Goal: Information Seeking & Learning: Learn about a topic

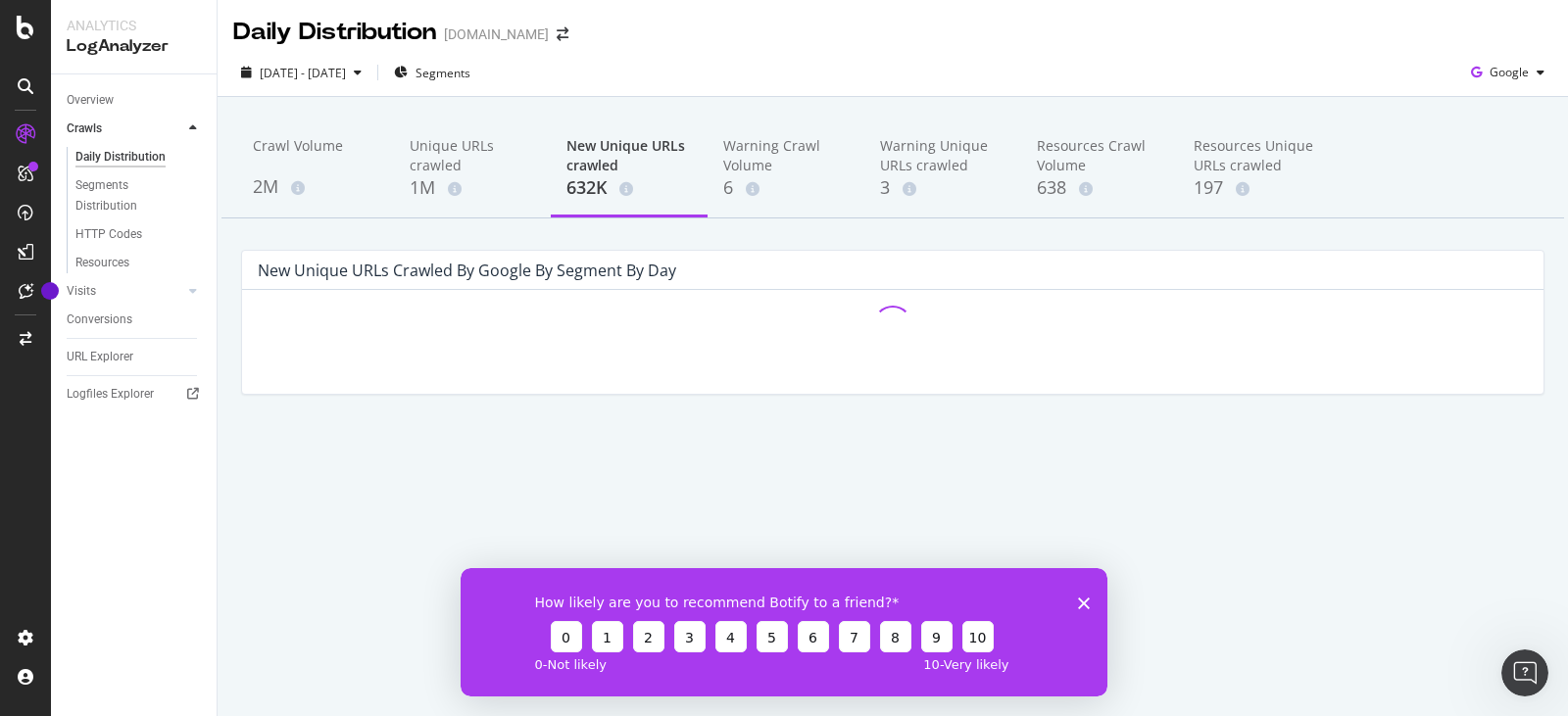
click at [1085, 598] on icon "Close survey" at bounding box center [1084, 602] width 12 height 12
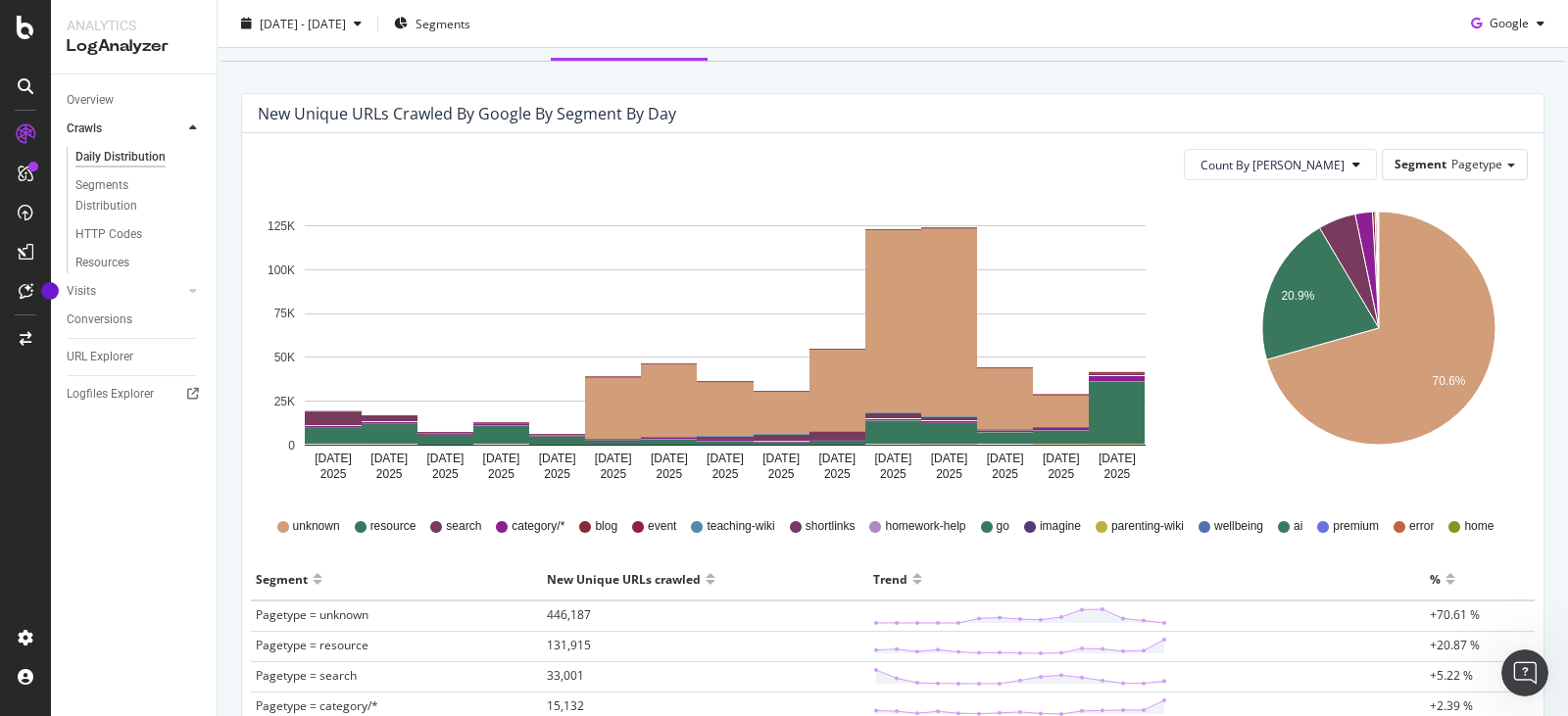
scroll to position [153, 0]
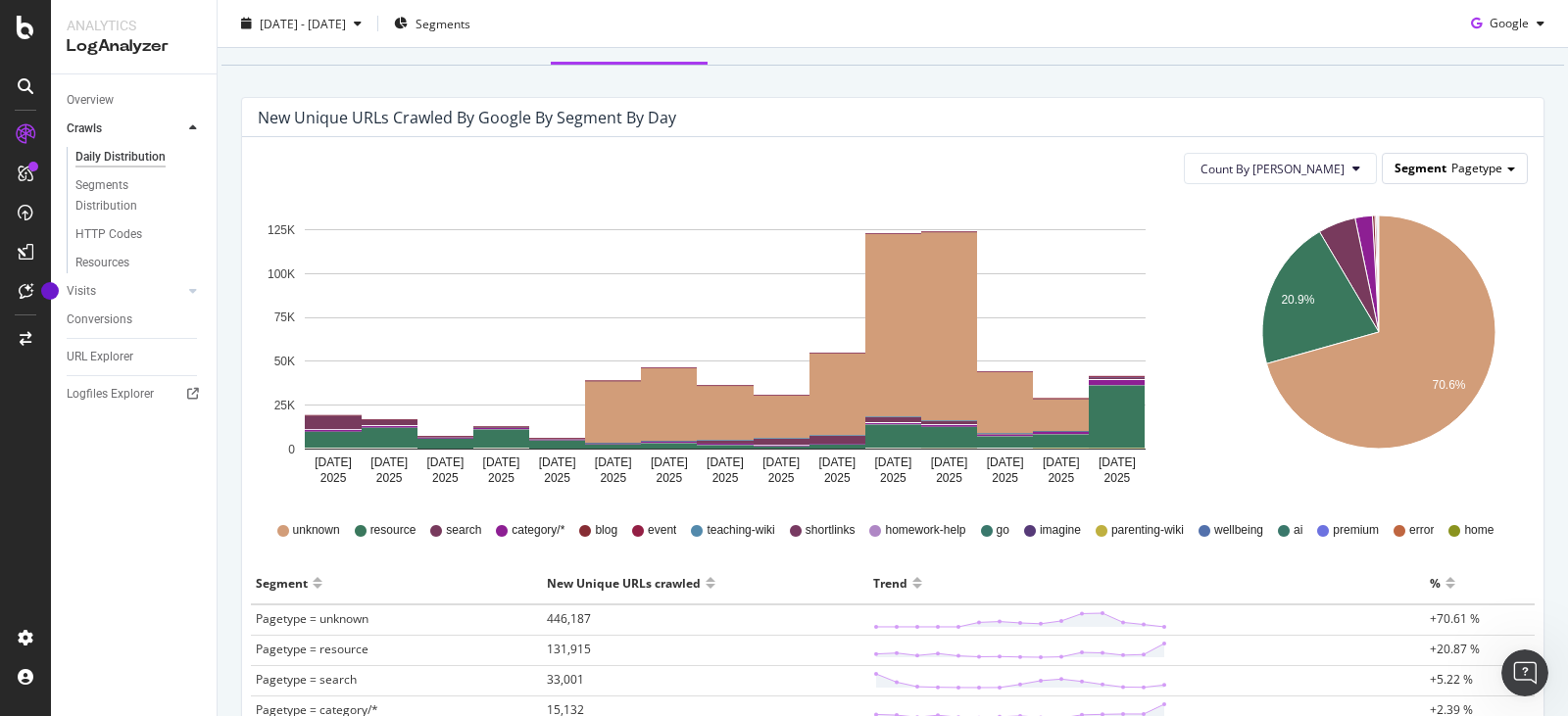
click at [1507, 171] on span at bounding box center [1511, 170] width 8 height 4
click at [1405, 222] on div "Host" at bounding box center [1439, 224] width 157 height 26
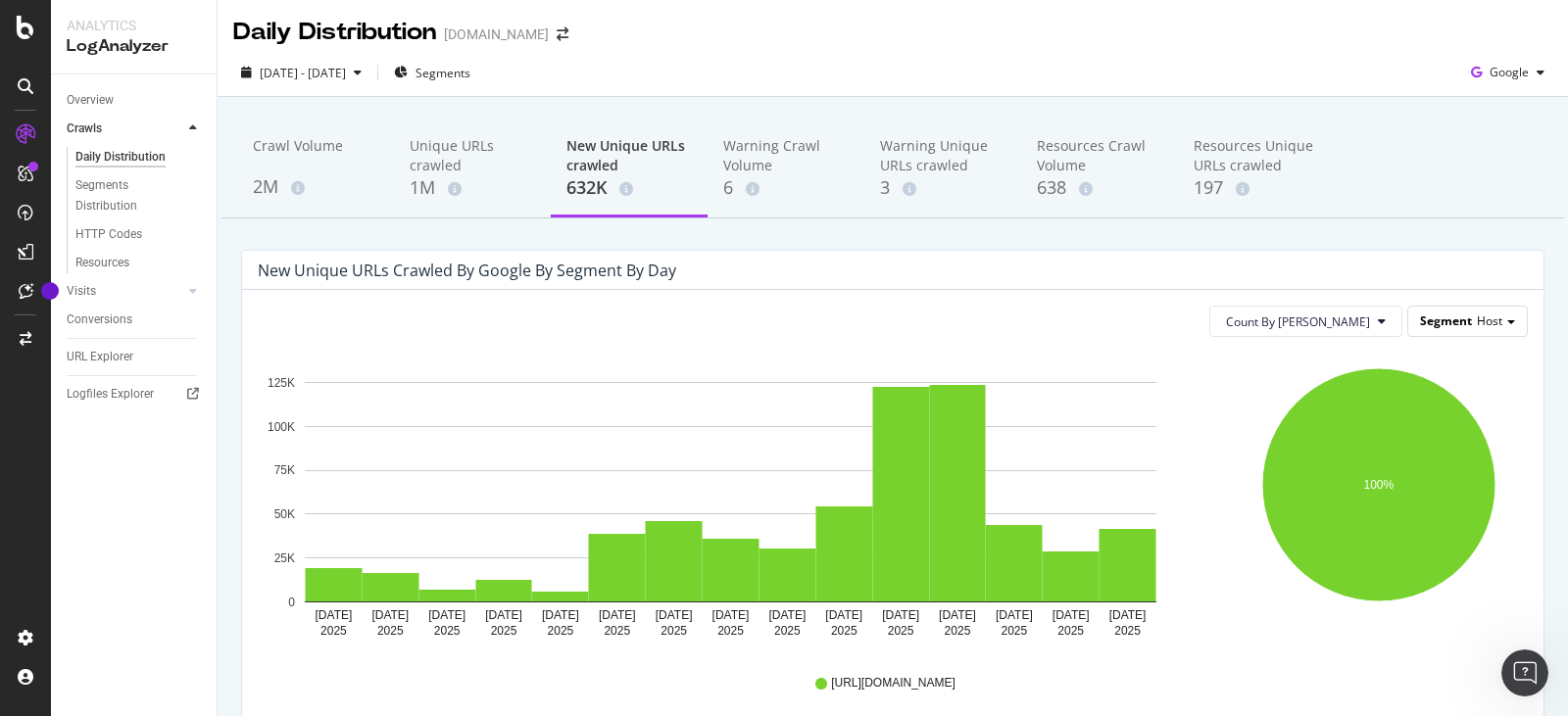
click at [1483, 328] on span "Host" at bounding box center [1490, 321] width 26 height 17
click at [1400, 351] on div "Pagetype" at bounding box center [1439, 349] width 157 height 26
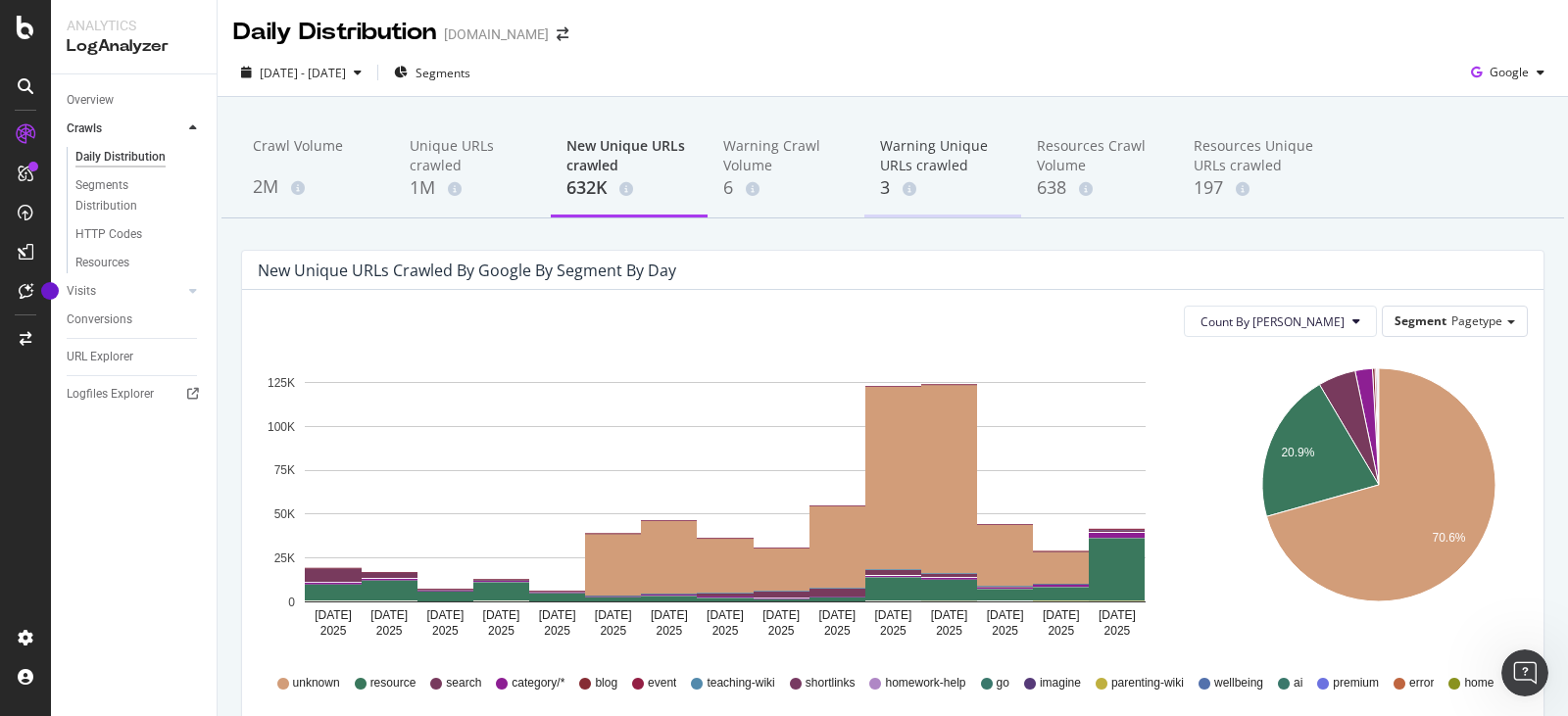
click at [946, 185] on div "3" at bounding box center [943, 188] width 126 height 26
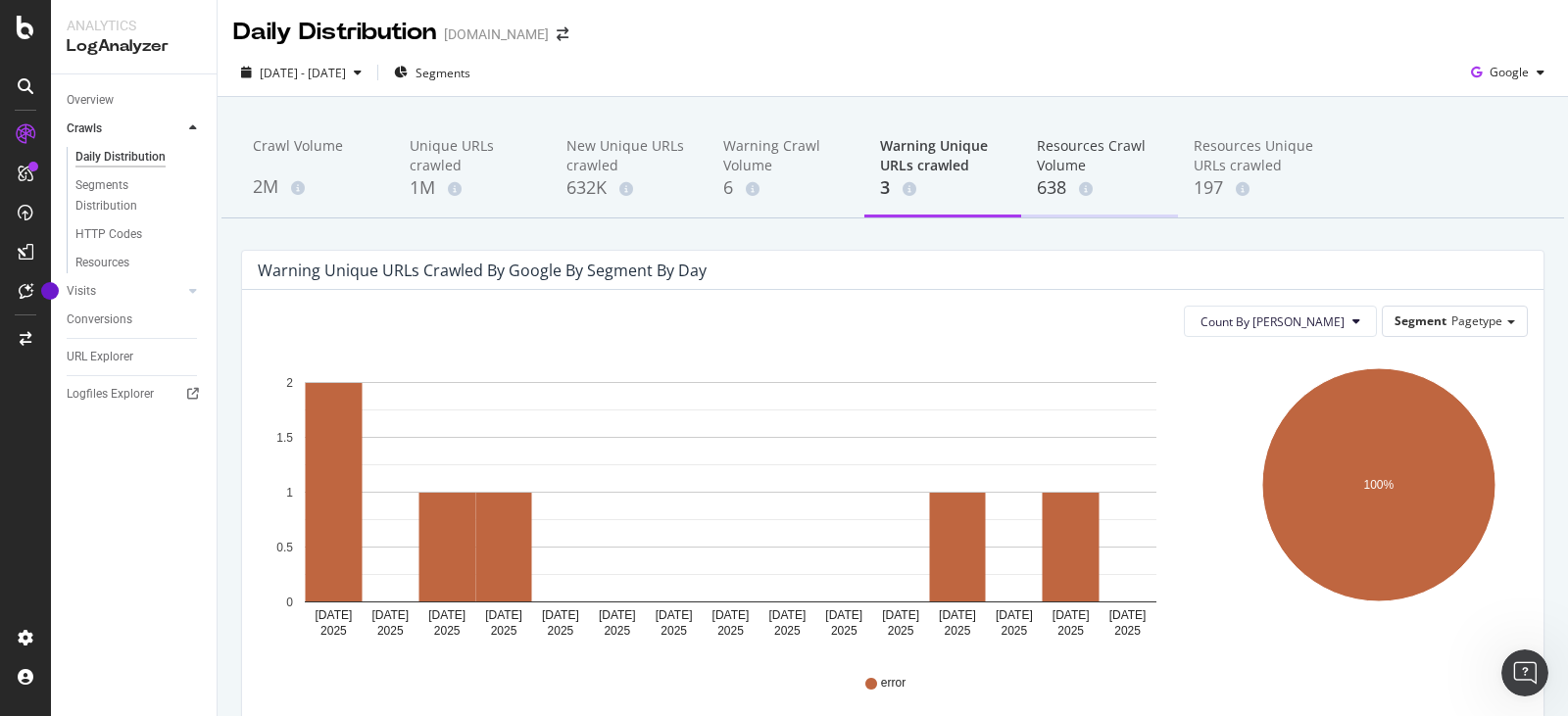
click at [1063, 161] on div "Resources Crawl Volume" at bounding box center [1100, 156] width 126 height 39
